Goal: Task Accomplishment & Management: Use online tool/utility

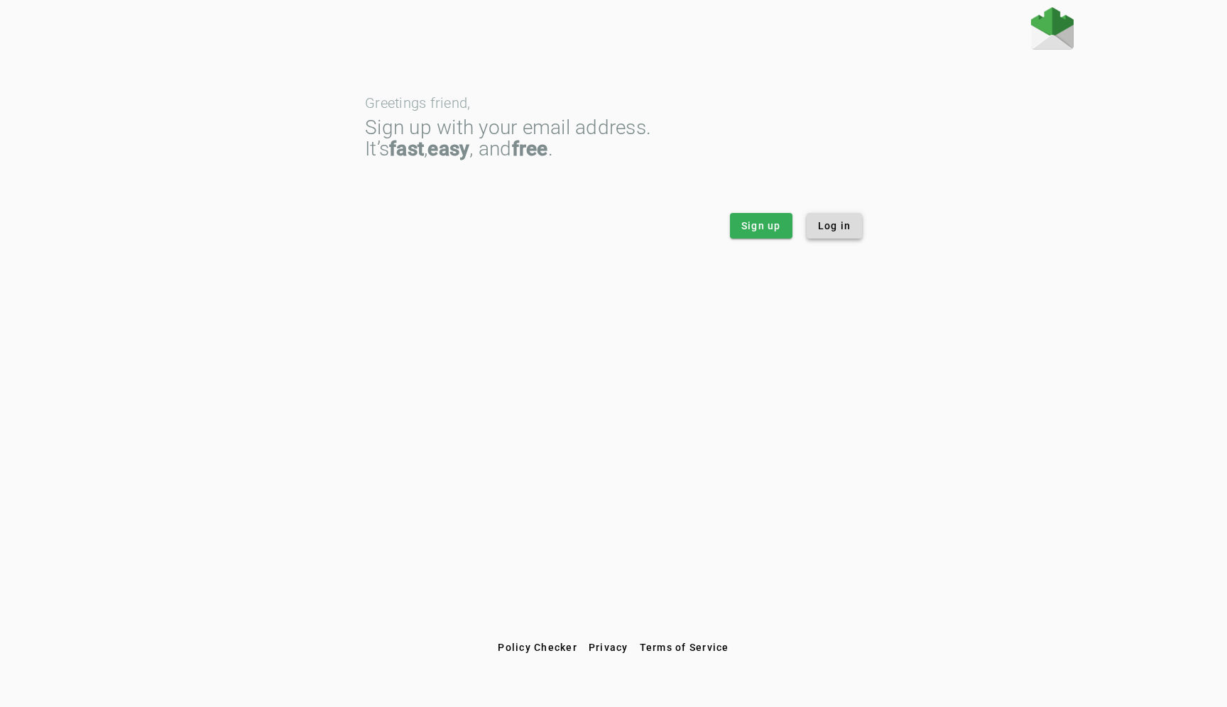
click at [833, 224] on span "Log in" at bounding box center [834, 226] width 33 height 14
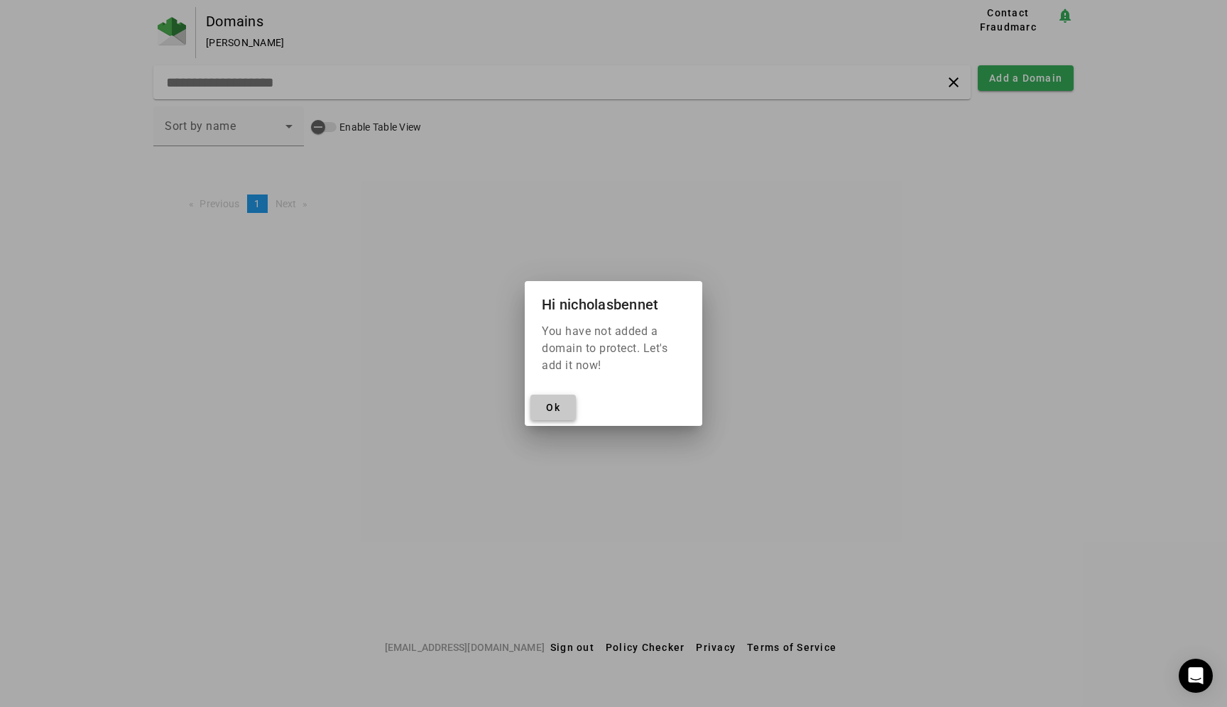
click at [548, 410] on span "Ok" at bounding box center [553, 407] width 14 height 11
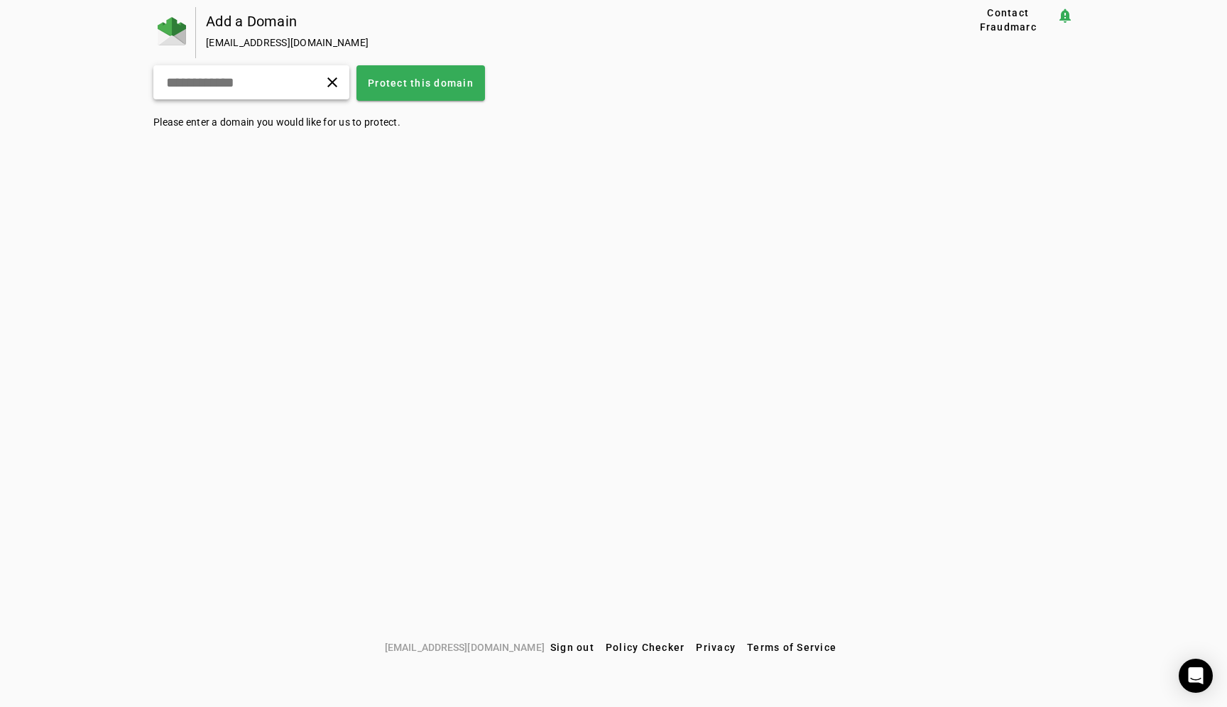
click at [285, 89] on div "clear" at bounding box center [251, 82] width 196 height 34
click at [261, 85] on input "text" at bounding box center [219, 82] width 108 height 17
type input "*********"
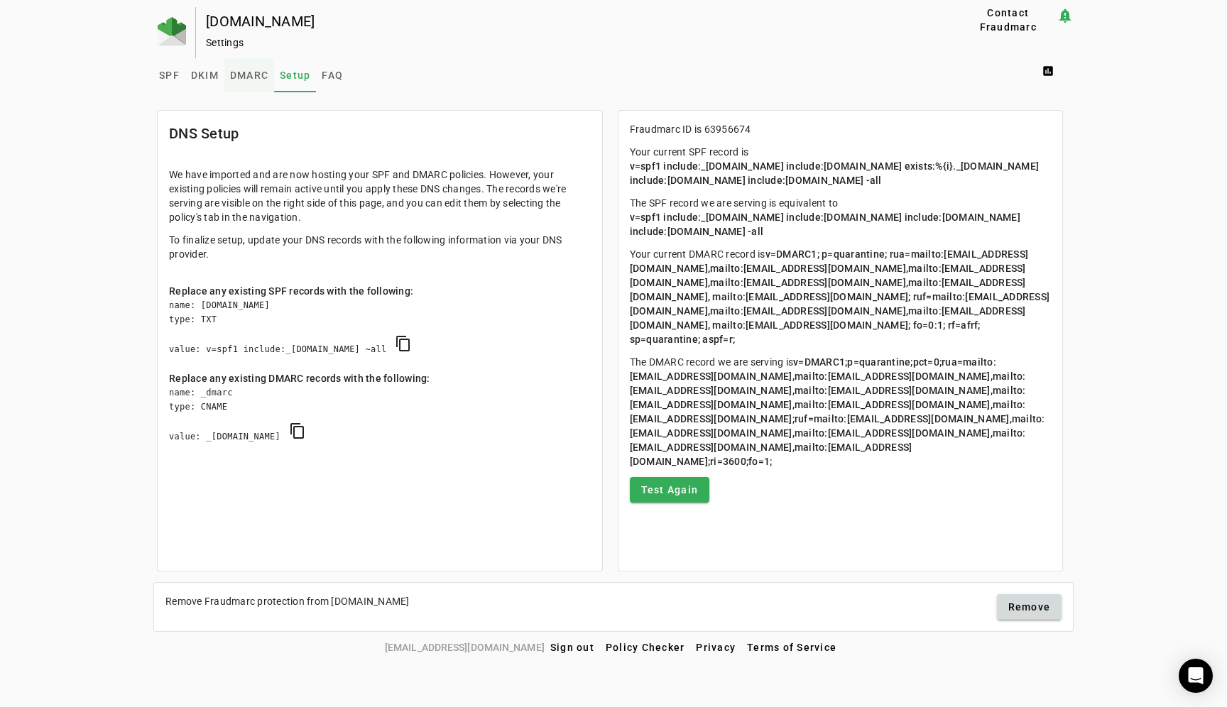
click at [245, 72] on span "DMARC" at bounding box center [249, 75] width 38 height 10
